Goal: Information Seeking & Learning: Check status

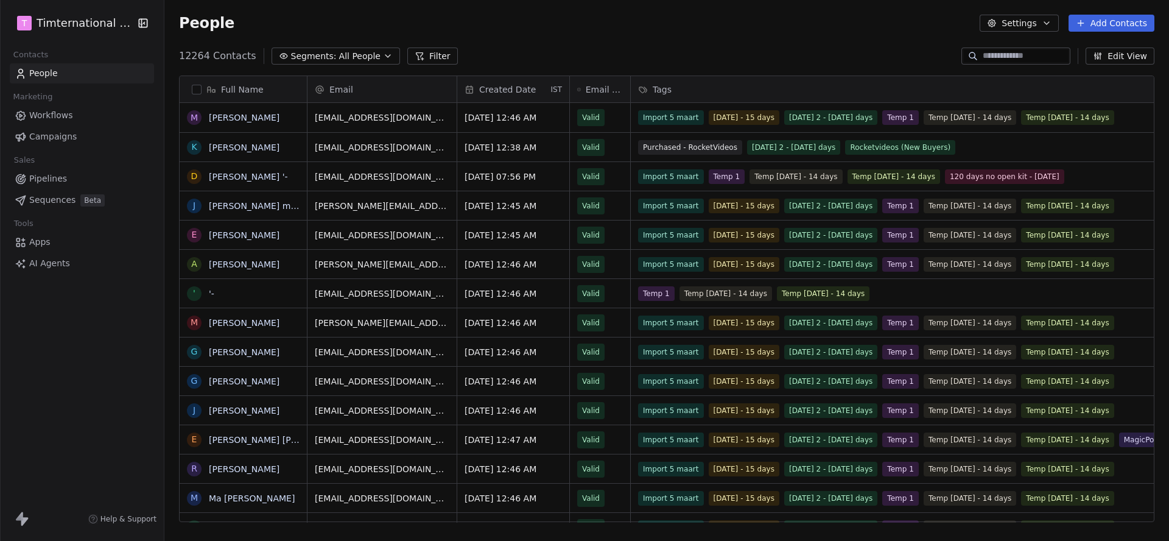
scroll to position [476, 1005]
click at [60, 137] on span "Campaigns" at bounding box center [52, 136] width 47 height 13
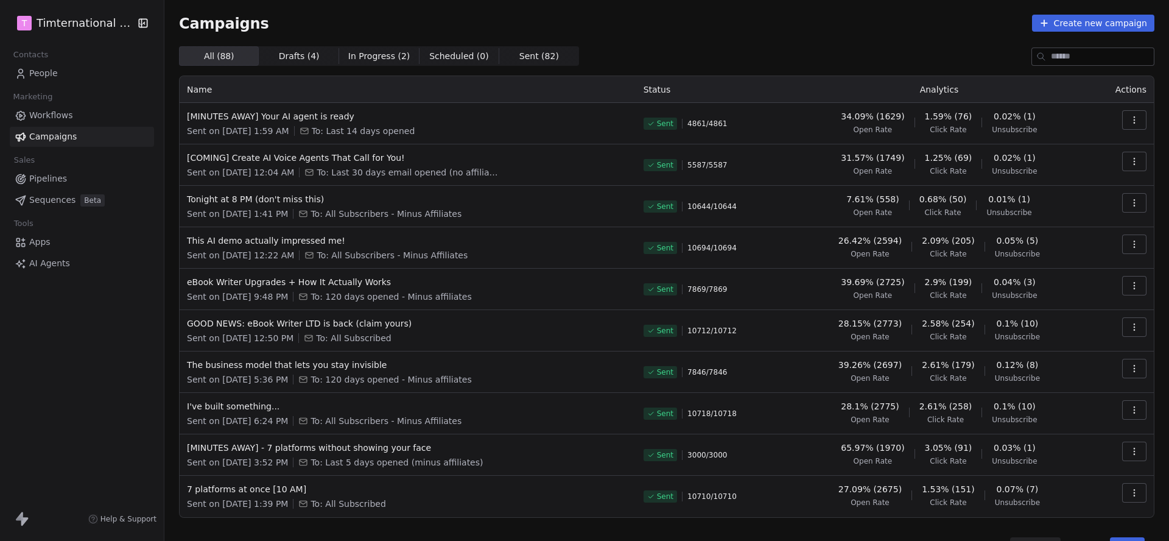
click at [1130, 199] on icon "button" at bounding box center [1135, 203] width 10 height 10
click at [1072, 253] on span "View Analytics" at bounding box center [1073, 249] width 71 height 15
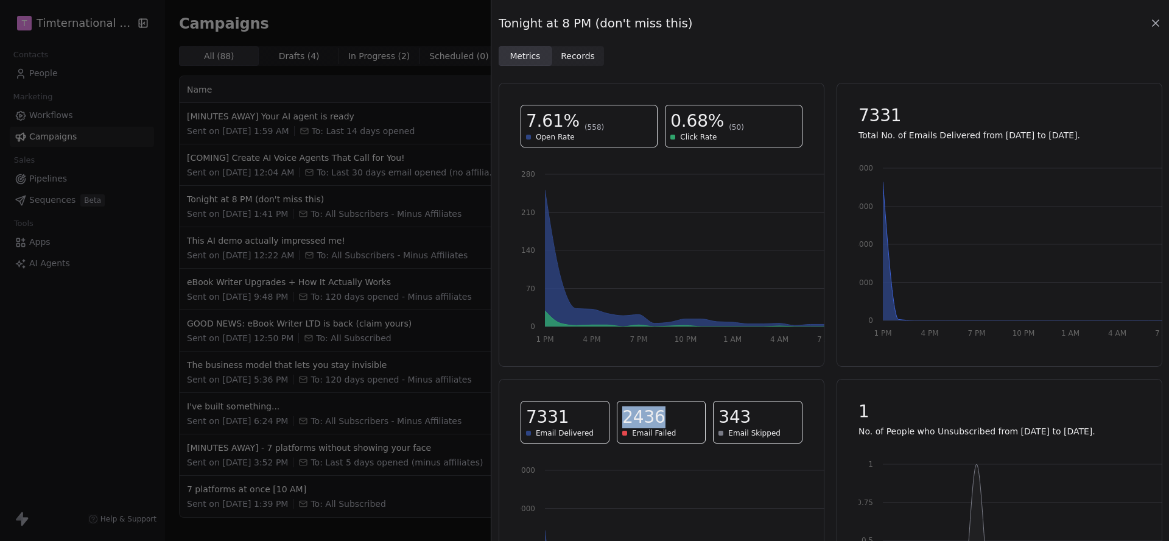
drag, startPoint x: 625, startPoint y: 420, endPoint x: 672, endPoint y: 423, distance: 47.0
click at [672, 423] on div "2436" at bounding box center [661, 417] width 78 height 22
click at [400, 103] on div "Tonight at 8 PM (don't miss this) Metrics Metrics Records Records 7.61% (558) O…" at bounding box center [584, 270] width 1169 height 541
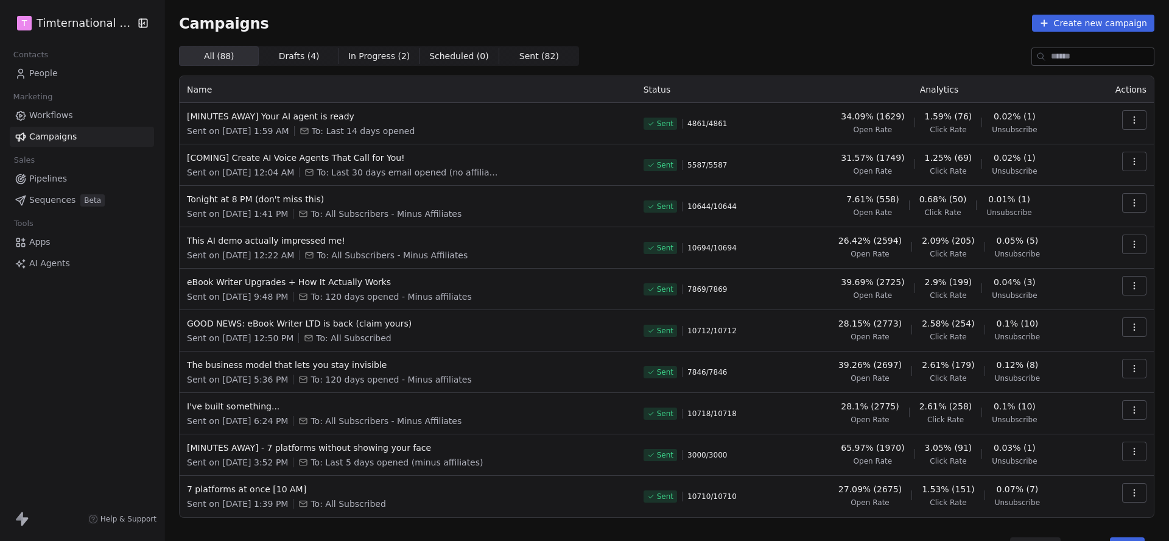
click at [1133, 157] on icon "button" at bounding box center [1135, 161] width 10 height 10
click at [804, 163] on html "T Timternational B.V. Contacts People Marketing Workflows Campaigns Sales Pipel…" at bounding box center [584, 270] width 1169 height 541
click at [1143, 208] on button "button" at bounding box center [1134, 202] width 24 height 19
click at [1092, 244] on span "View Analytics" at bounding box center [1073, 249] width 71 height 15
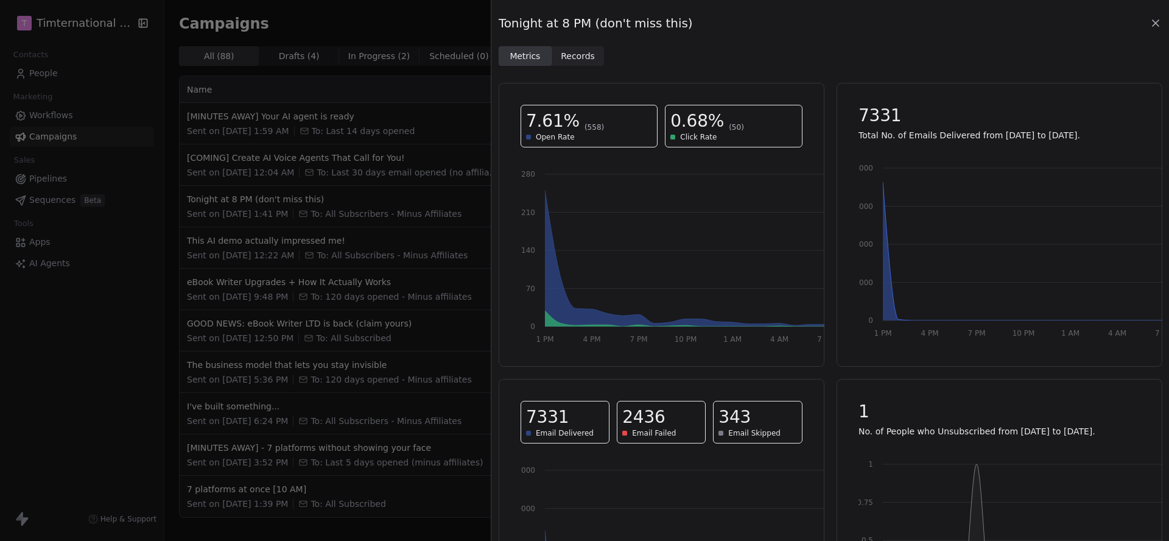
click at [452, 81] on div "Tonight at 8 PM (don't miss this) Metrics Metrics Records Records 7.61% (558) O…" at bounding box center [584, 270] width 1169 height 541
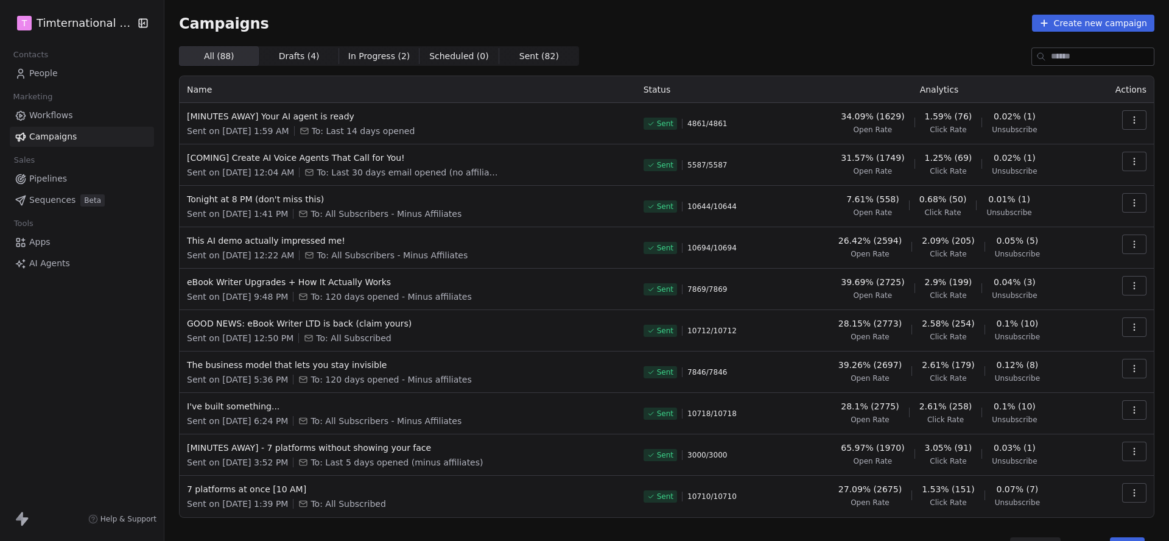
click at [1136, 167] on button "button" at bounding box center [1134, 161] width 24 height 19
click at [1080, 208] on span "View Analytics" at bounding box center [1073, 208] width 71 height 15
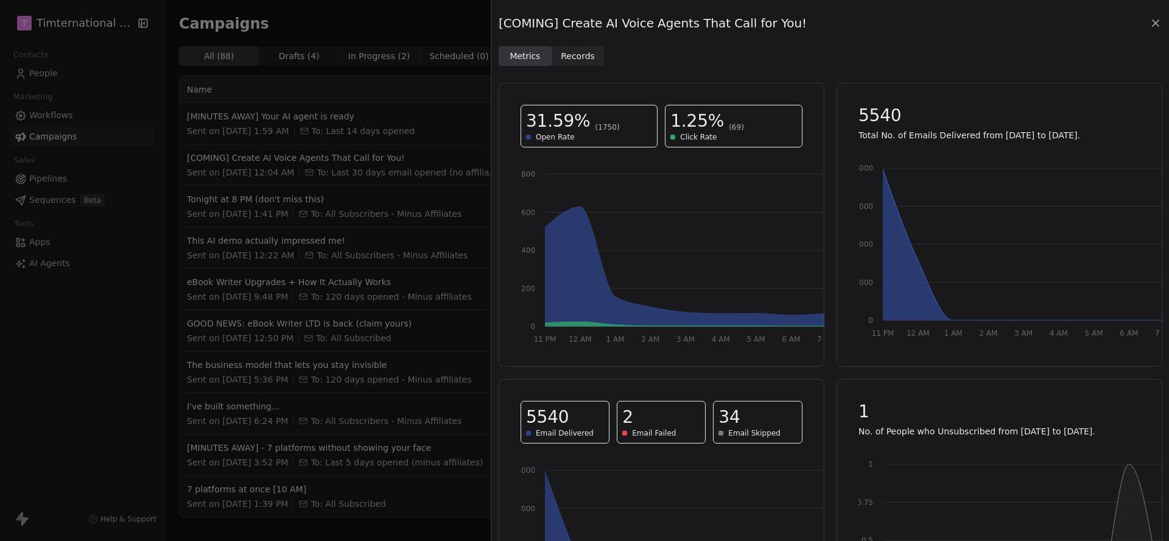
click at [407, 90] on div "[COMING] Create AI Voice Agents That Call for You! Metrics Metrics Records Reco…" at bounding box center [584, 270] width 1169 height 541
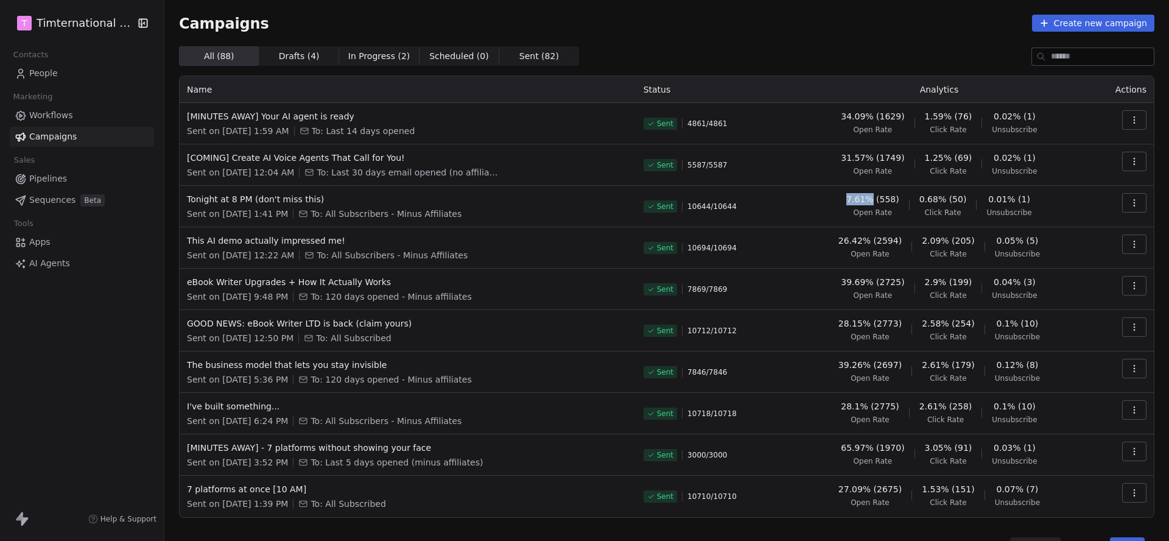
drag, startPoint x: 854, startPoint y: 199, endPoint x: 878, endPoint y: 199, distance: 24.4
click at [878, 199] on div "7.61% (558) Open Rate 0.68% (50) Click Rate 0.01% (1) Unsubscribe" at bounding box center [939, 205] width 287 height 24
click at [1137, 206] on icon "button" at bounding box center [1135, 203] width 10 height 10
click at [871, 191] on html "T Timternational B.V. Contacts People Marketing Workflows Campaigns Sales Pipel…" at bounding box center [584, 270] width 1169 height 541
click at [1128, 202] on button "button" at bounding box center [1134, 202] width 24 height 19
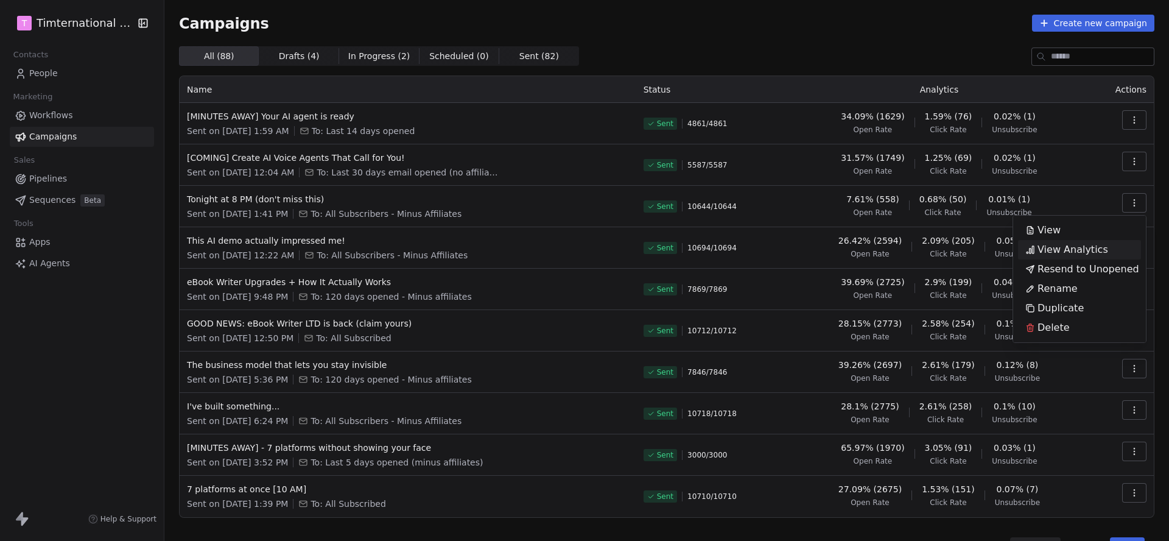
click at [1099, 245] on span "View Analytics" at bounding box center [1073, 249] width 71 height 15
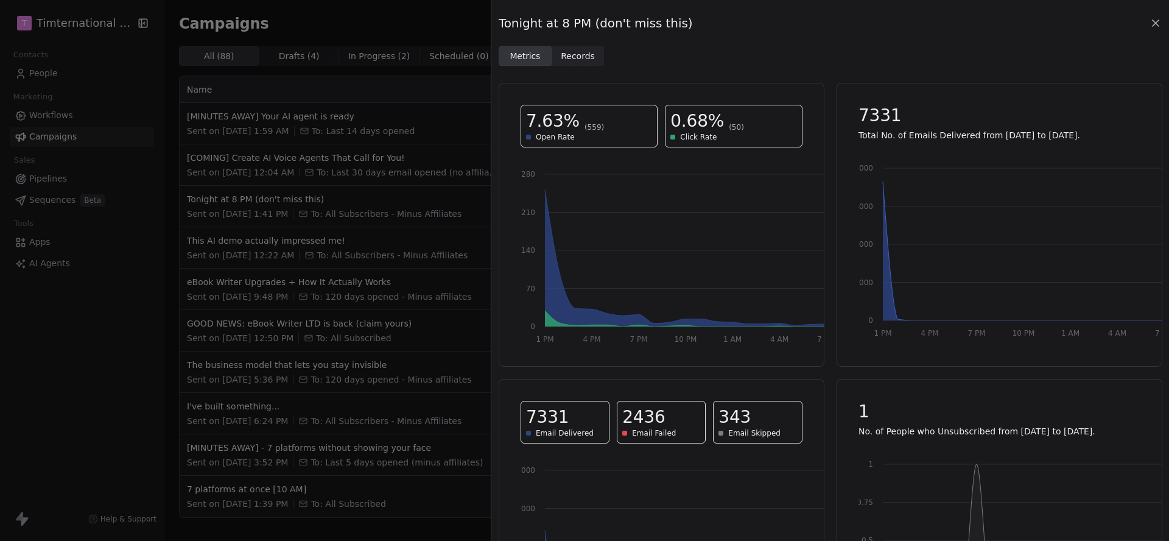
click at [885, 114] on span "7331" at bounding box center [880, 116] width 43 height 22
click at [437, 112] on div "Tonight at 8 PM (don't miss this) Metrics Metrics Records Records 7.63% (559) O…" at bounding box center [584, 270] width 1169 height 541
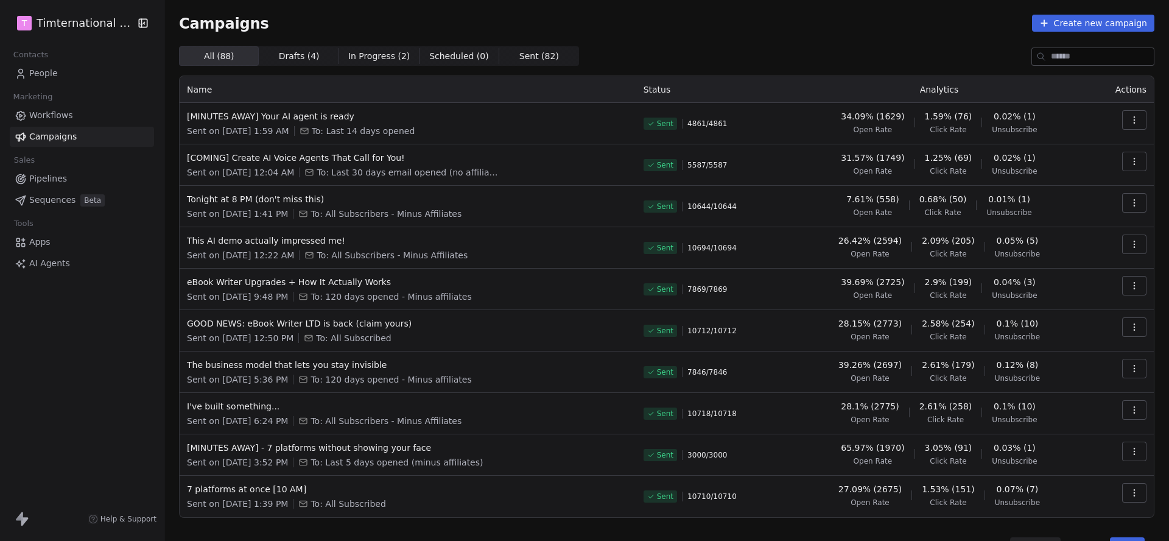
click at [1133, 124] on icon "button" at bounding box center [1135, 120] width 10 height 10
click at [1101, 158] on div "View Analytics" at bounding box center [1066, 166] width 97 height 19
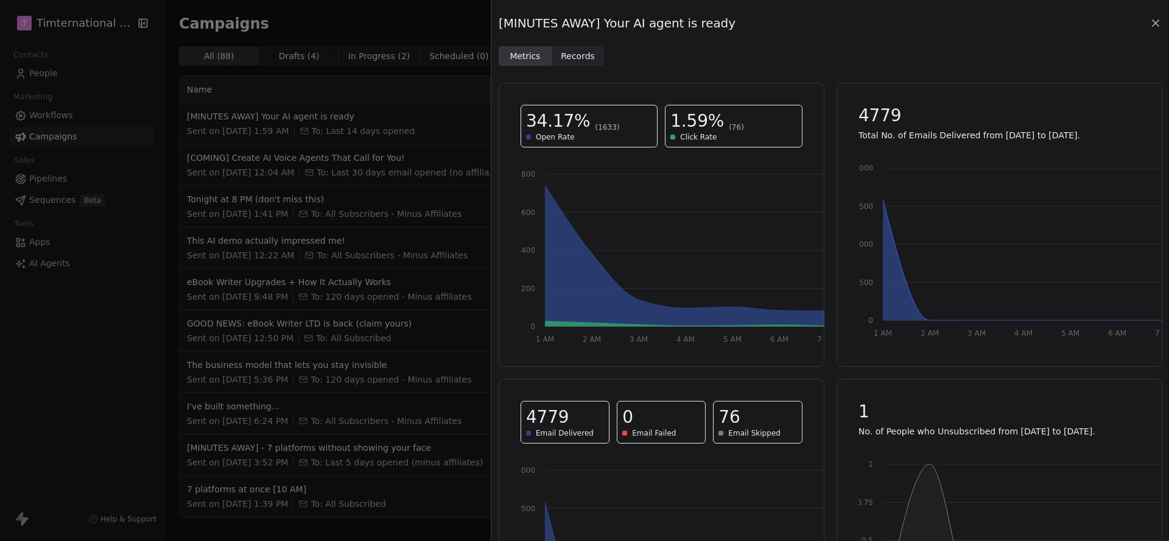
click at [1159, 26] on icon at bounding box center [1156, 23] width 12 height 12
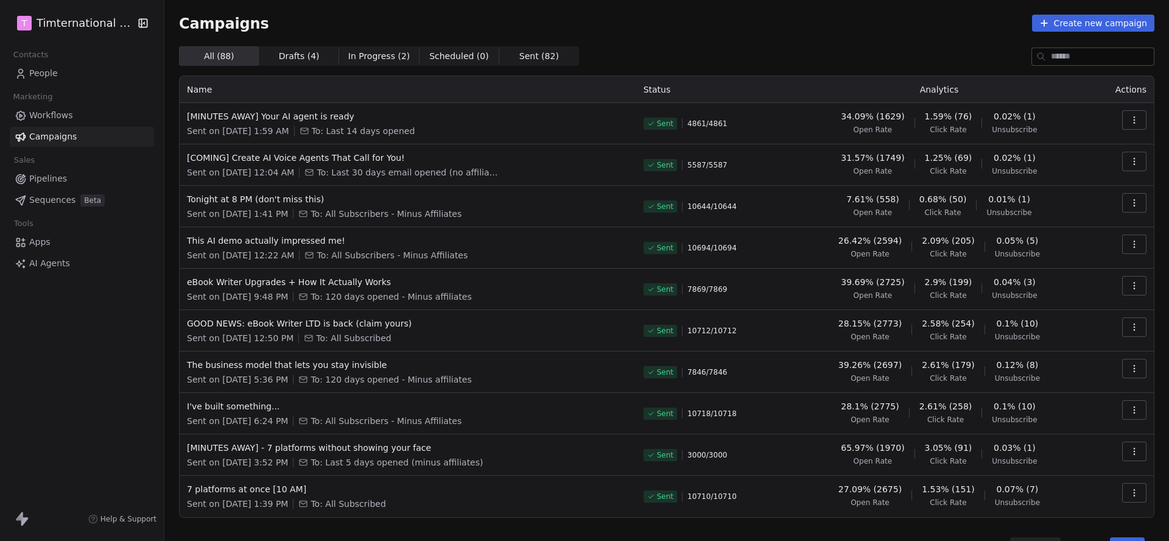
click at [700, 58] on div "All ( 88 ) All ( 88 ) Drafts ( 4 ) Drafts ( 4 ) In Progress ( 2 ) In Progress (…" at bounding box center [667, 55] width 976 height 19
click at [1128, 165] on button "button" at bounding box center [1134, 161] width 24 height 19
click at [1069, 212] on span "View Analytics" at bounding box center [1073, 208] width 71 height 15
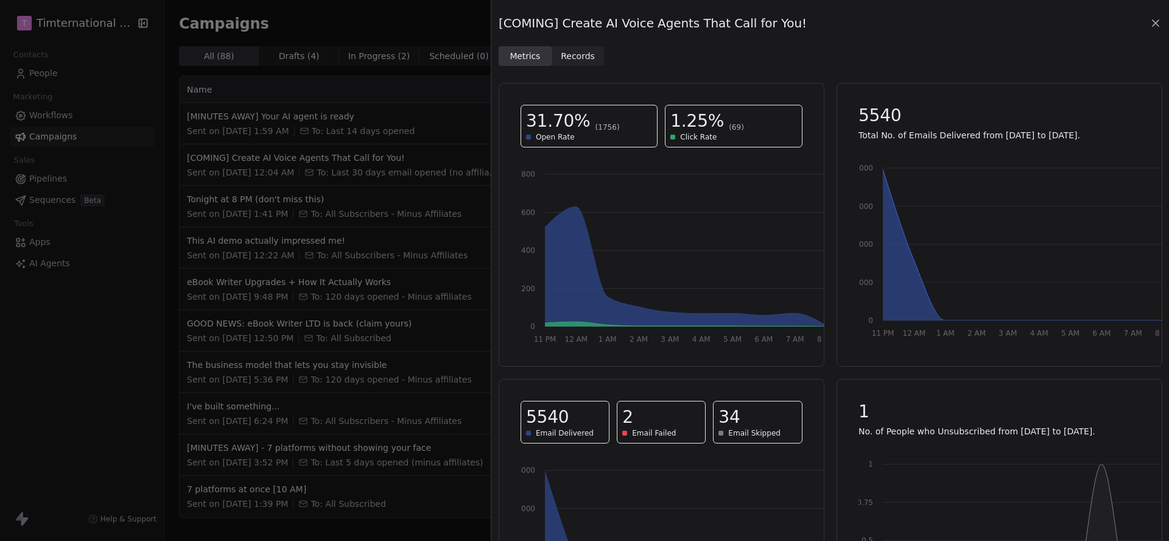
scroll to position [129, 0]
